Goal: Transaction & Acquisition: Subscribe to service/newsletter

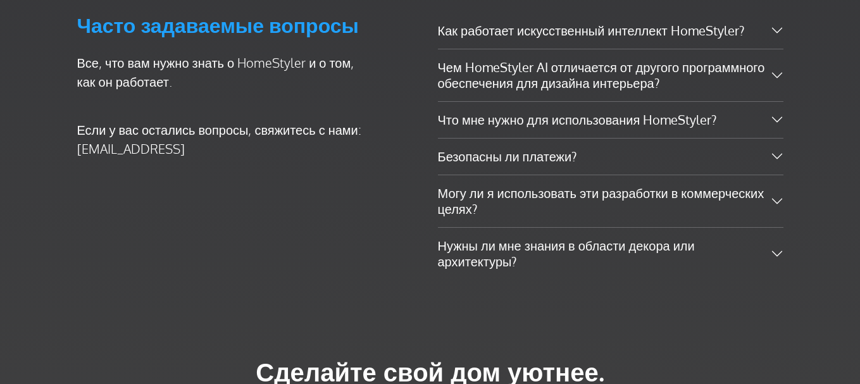
scroll to position [2993, 0]
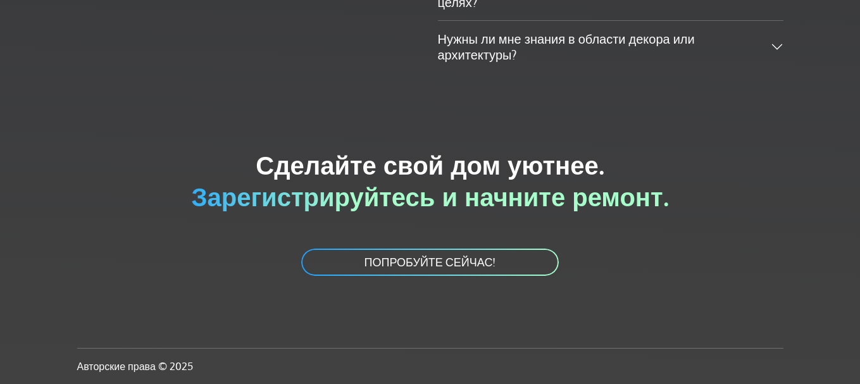
click at [437, 263] on font "ПОПРОБУЙТЕ СЕЙЧАС!" at bounding box center [431, 263] width 132 height 14
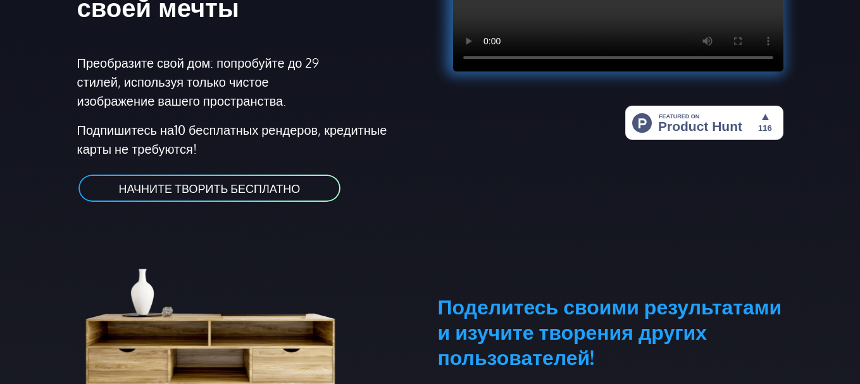
scroll to position [146, 0]
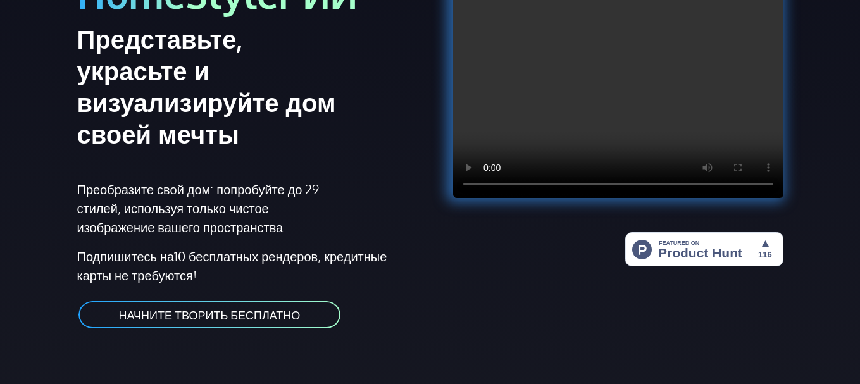
click at [253, 314] on font "НАЧНИТЕ ТВОРИТЬ БЕСПЛАТНО" at bounding box center [210, 315] width 182 height 14
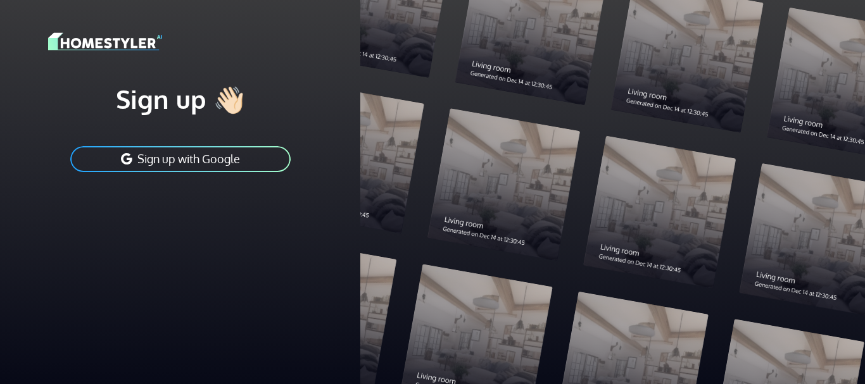
click at [170, 153] on button "Sign up with Google" at bounding box center [180, 159] width 223 height 28
